Goal: Task Accomplishment & Management: Manage account settings

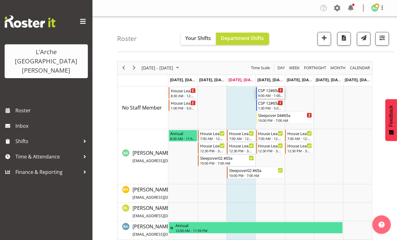
click at [267, 93] on div "9:00 AM - 1:00 PM" at bounding box center [270, 95] width 25 height 5
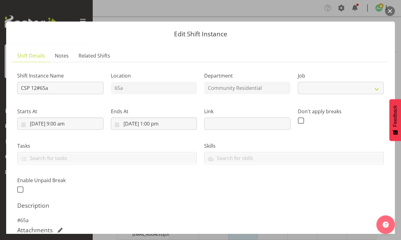
select select "2"
click at [36, 88] on input "CSP 12#65a" at bounding box center [60, 88] width 86 height 12
type input "CSP #65a"
click at [56, 123] on input "[DATE] 9:00 am" at bounding box center [60, 124] width 86 height 12
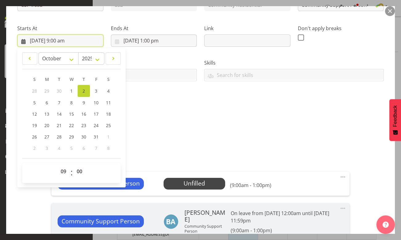
scroll to position [84, 0]
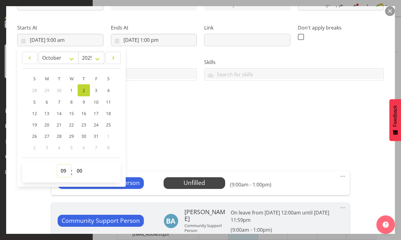
click at [64, 172] on select "00 01 02 03 04 05 06 07 08 09 10 11 12 13 14 15 16 17 18 19 20 21 22 23" at bounding box center [64, 171] width 14 height 12
select select "12"
click at [57, 165] on select "00 01 02 03 04 05 06 07 08 09 10 11 12 13 14 15 16 17 18 19 20 21 22 23" at bounding box center [64, 171] width 14 height 12
type input "[DATE] 12:00 pm"
click at [153, 40] on input "[DATE] 1:00 pm" at bounding box center [154, 40] width 86 height 12
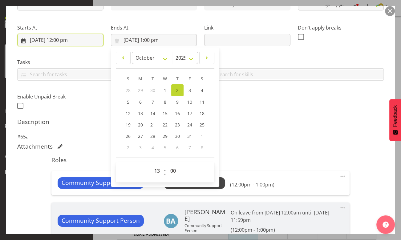
click at [64, 39] on input "[DATE] 12:00 pm" at bounding box center [60, 40] width 86 height 12
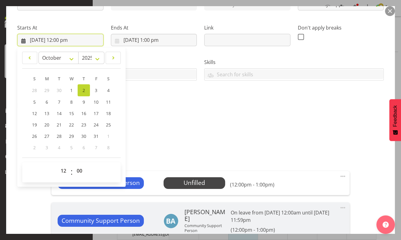
scroll to position [112, 0]
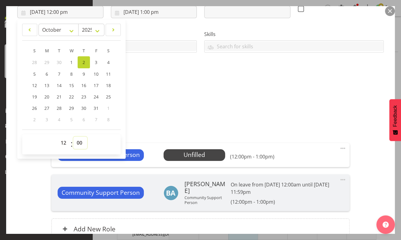
click at [81, 142] on select "00 01 02 03 04 05 06 07 08 09 10 11 12 13 14 15 16 17 18 19 20 21 22 23 24 25 2…" at bounding box center [80, 143] width 14 height 12
select select "30"
click at [73, 137] on select "00 01 02 03 04 05 06 07 08 09 10 11 12 13 14 15 16 17 18 19 20 21 22 23 24 25 2…" at bounding box center [80, 143] width 14 height 12
type input "[DATE] 12:30 pm"
click at [153, 12] on input "[DATE] 1:00 pm" at bounding box center [154, 12] width 86 height 12
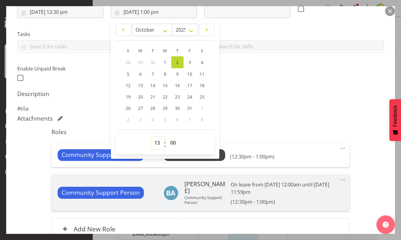
click at [155, 144] on select "00 01 02 03 04 05 06 07 08 09 10 11 12 13 14 15 16 17 18 19 20 21 22 23" at bounding box center [158, 143] width 14 height 12
select select "17"
click at [151, 137] on select "00 01 02 03 04 05 06 07 08 09 10 11 12 13 14 15 16 17 18 19 20 21 22 23" at bounding box center [158, 143] width 14 height 12
type input "[DATE] 5:00 pm"
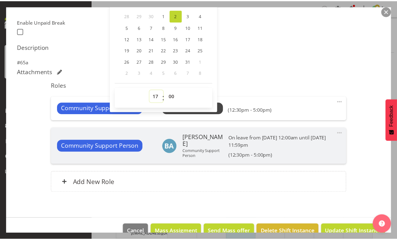
scroll to position [168, 0]
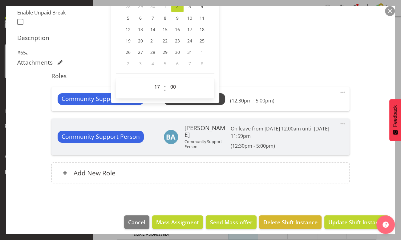
click at [339, 92] on span at bounding box center [342, 92] width 7 height 7
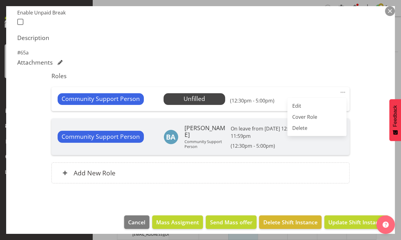
click at [0, 0] on span "Select Employee" at bounding box center [0, 0] width 0 height 0
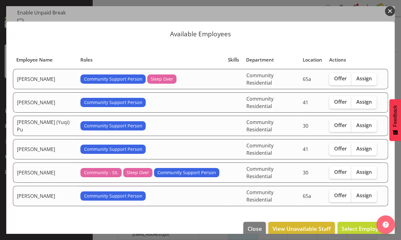
click at [362, 77] on span "Assign" at bounding box center [364, 78] width 15 height 6
click at [356, 77] on input "Assign" at bounding box center [354, 79] width 4 height 4
checkbox input "true"
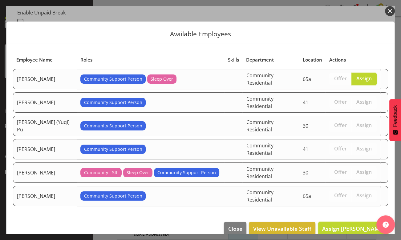
click at [353, 225] on span "Assign [PERSON_NAME]" at bounding box center [353, 228] width 62 height 7
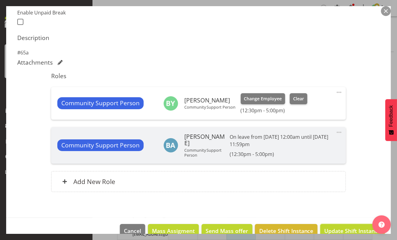
click at [341, 229] on span "Update Shift Instance" at bounding box center [352, 231] width 56 height 8
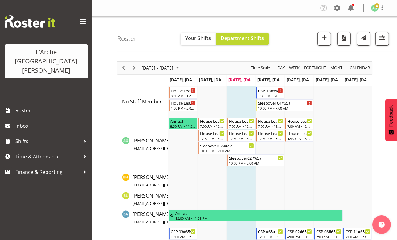
scroll to position [84, 0]
